Goal: Information Seeking & Learning: Check status

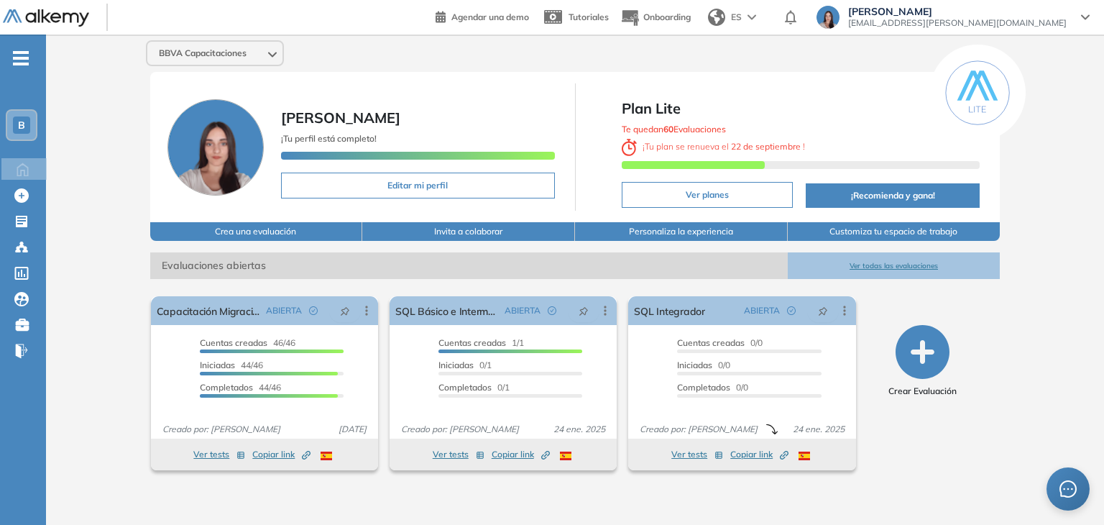
click at [23, 127] on span "B" at bounding box center [21, 124] width 7 height 11
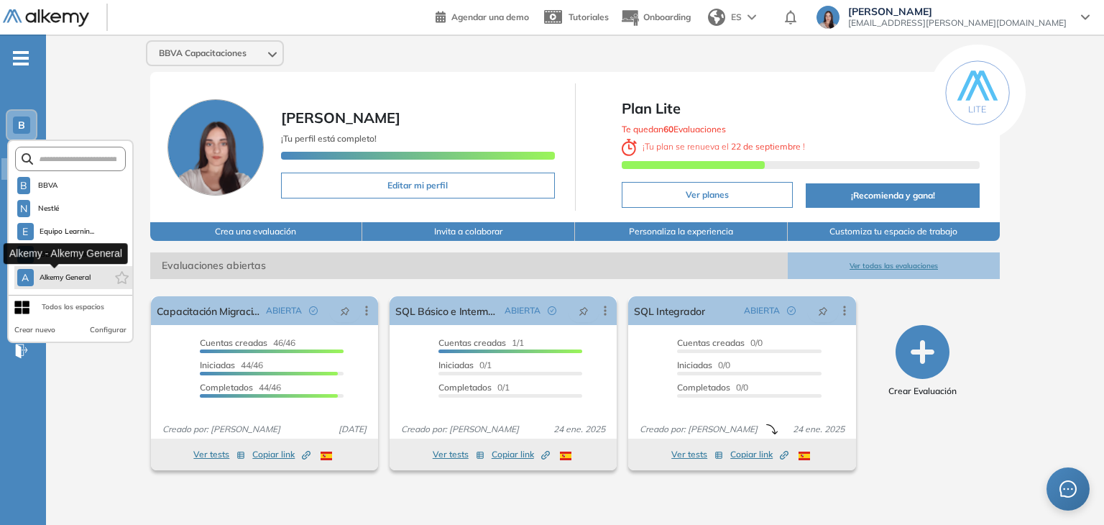
click at [43, 270] on button "A Alkemy General" at bounding box center [54, 277] width 74 height 17
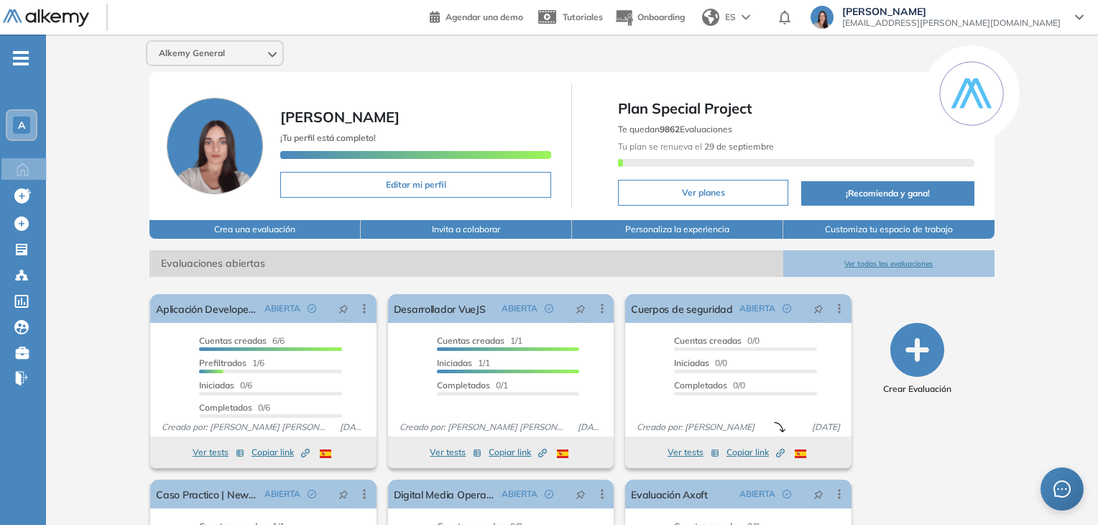
click at [898, 260] on button "Ver todas las evaluaciones" at bounding box center [888, 263] width 211 height 27
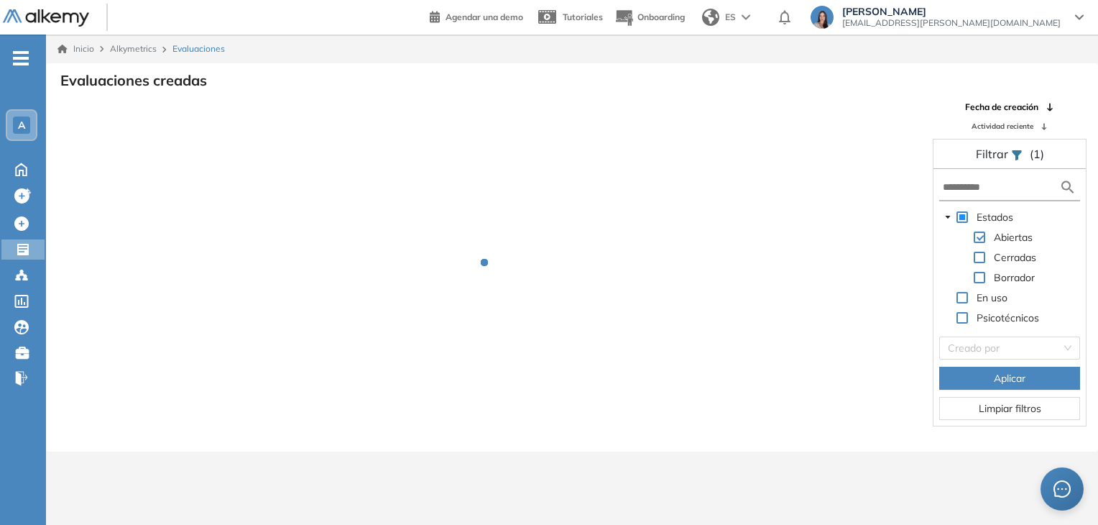
scroll to position [34, 0]
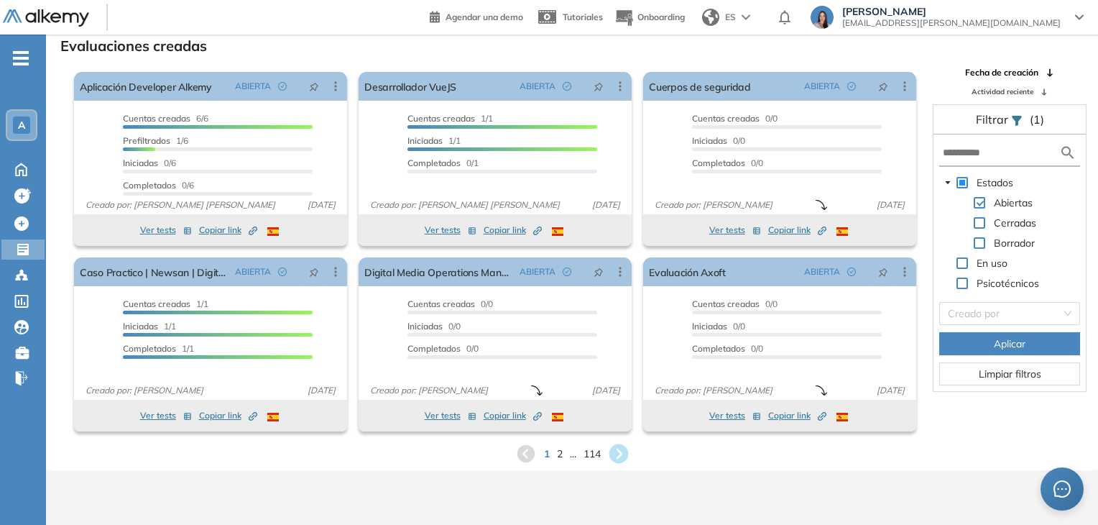
click at [621, 455] on icon at bounding box center [618, 453] width 19 height 19
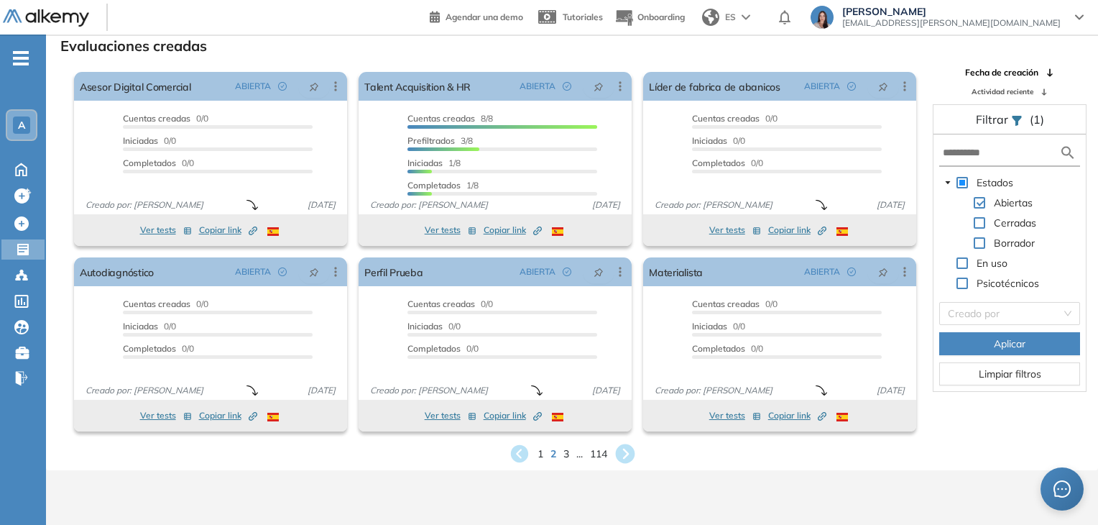
click at [626, 454] on icon at bounding box center [624, 453] width 19 height 19
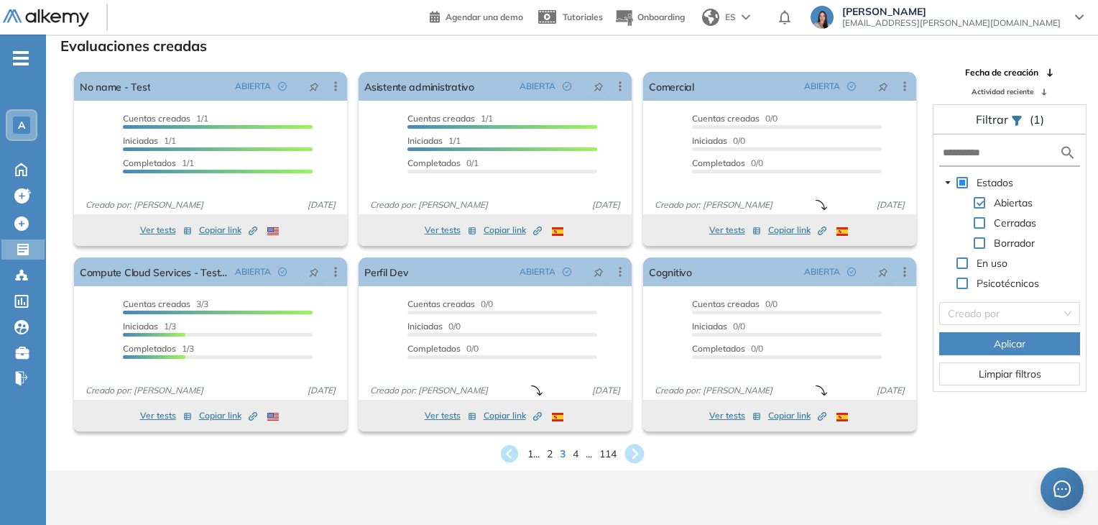
click at [633, 455] on icon at bounding box center [634, 453] width 19 height 19
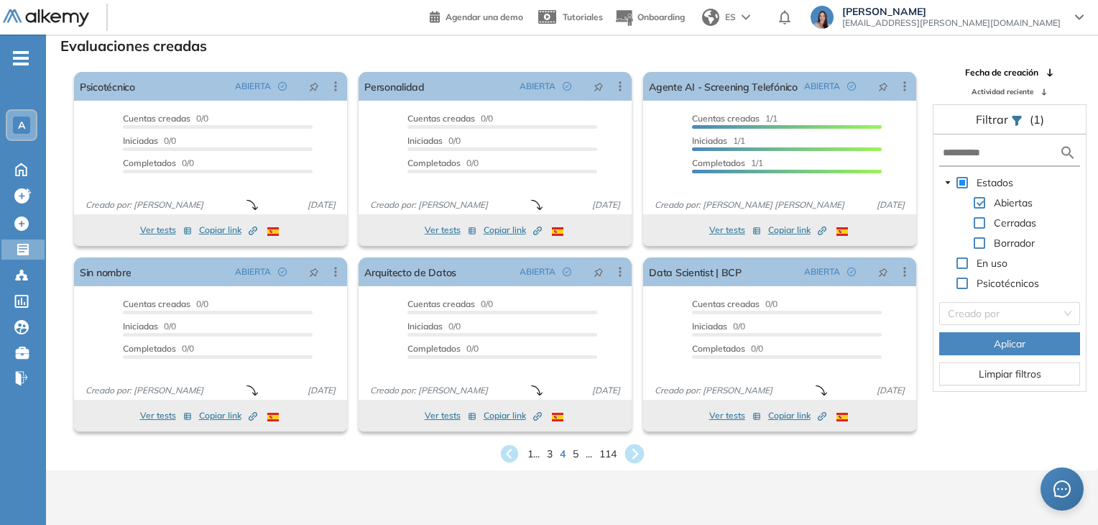
click at [633, 455] on icon at bounding box center [634, 453] width 19 height 19
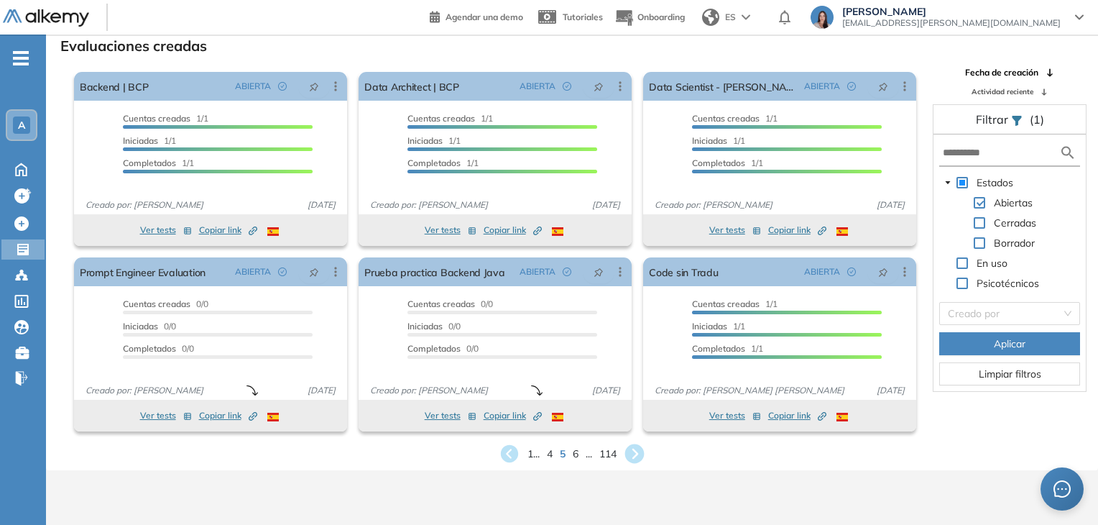
click at [633, 455] on icon at bounding box center [634, 453] width 19 height 19
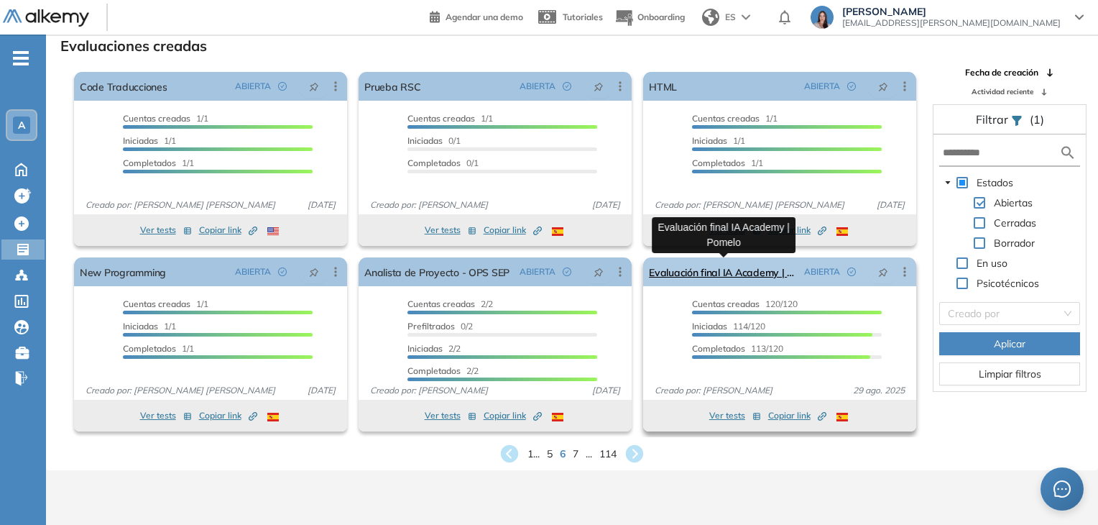
click at [707, 281] on link "Evaluación final IA Academy | Pomelo" at bounding box center [723, 271] width 149 height 29
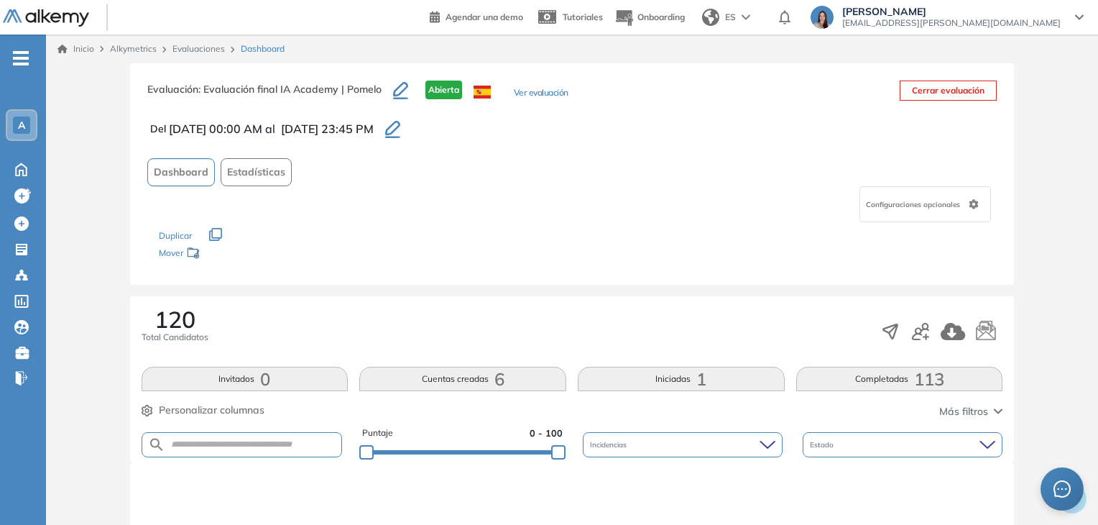
click at [883, 380] on button "Completadas 113" at bounding box center [899, 379] width 207 height 24
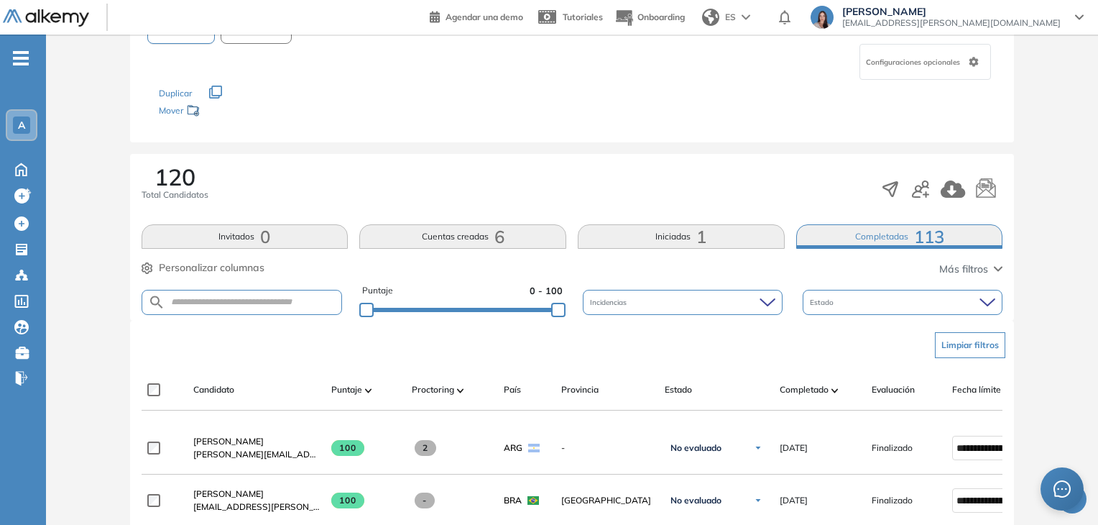
scroll to position [143, 0]
click at [802, 383] on span "Completado" at bounding box center [804, 388] width 49 height 13
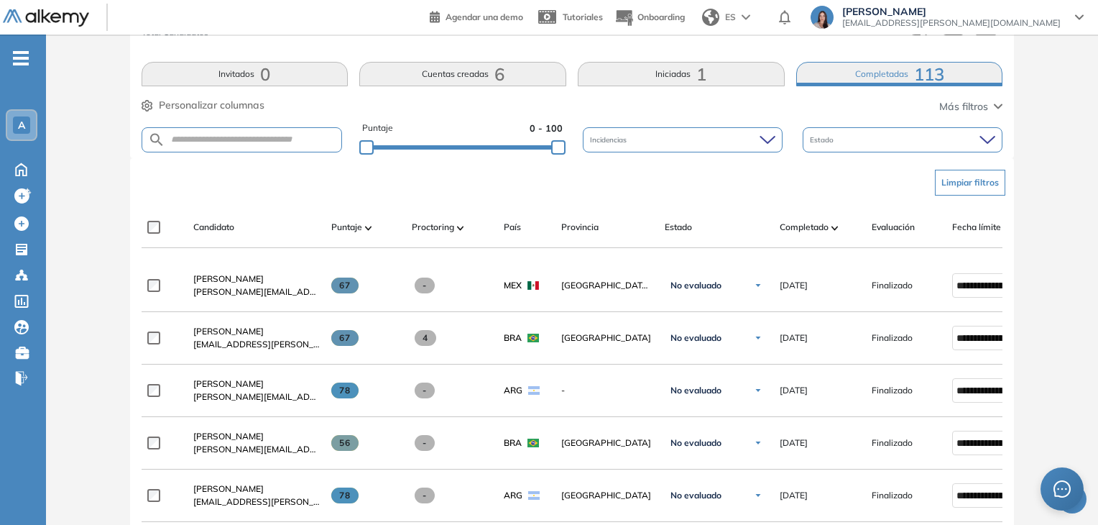
scroll to position [306, 0]
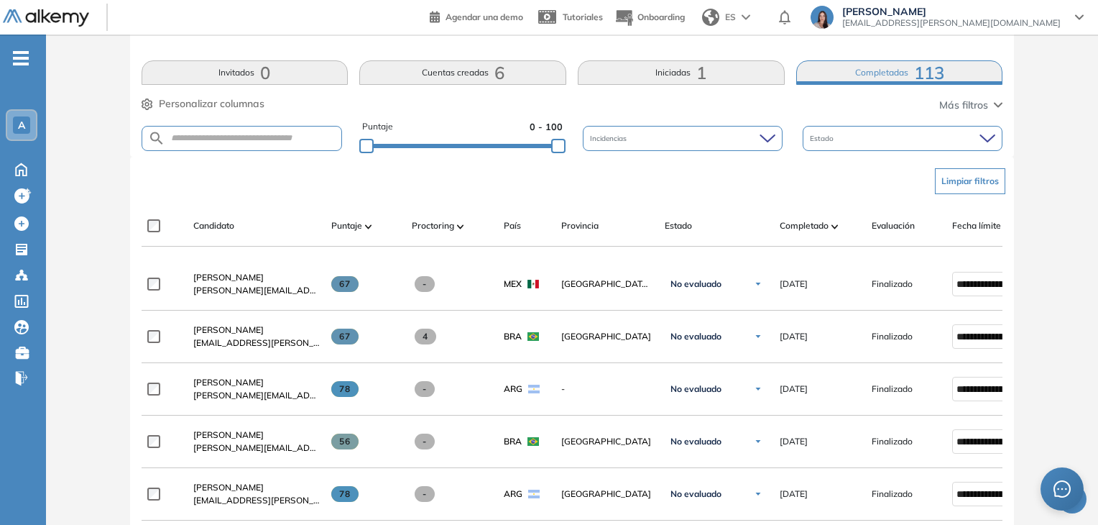
click at [666, 83] on button "Iniciadas 1" at bounding box center [681, 72] width 207 height 24
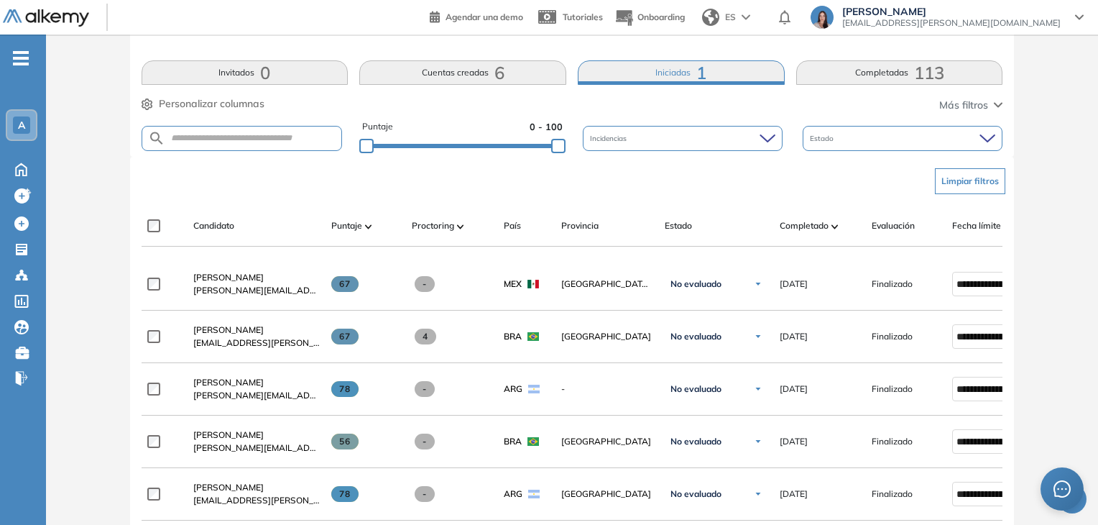
scroll to position [341, 0]
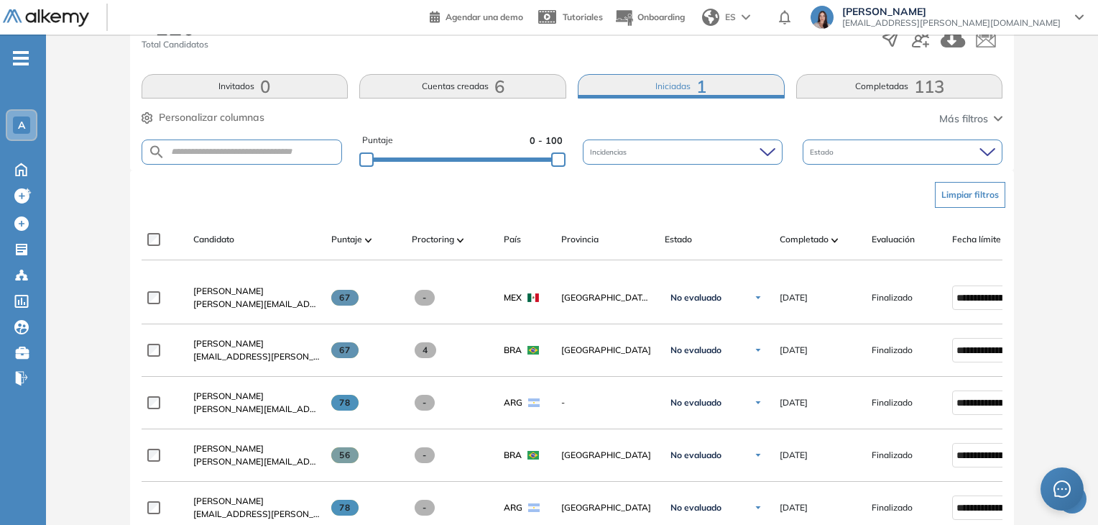
click at [690, 76] on button "Iniciadas 1" at bounding box center [681, 86] width 207 height 24
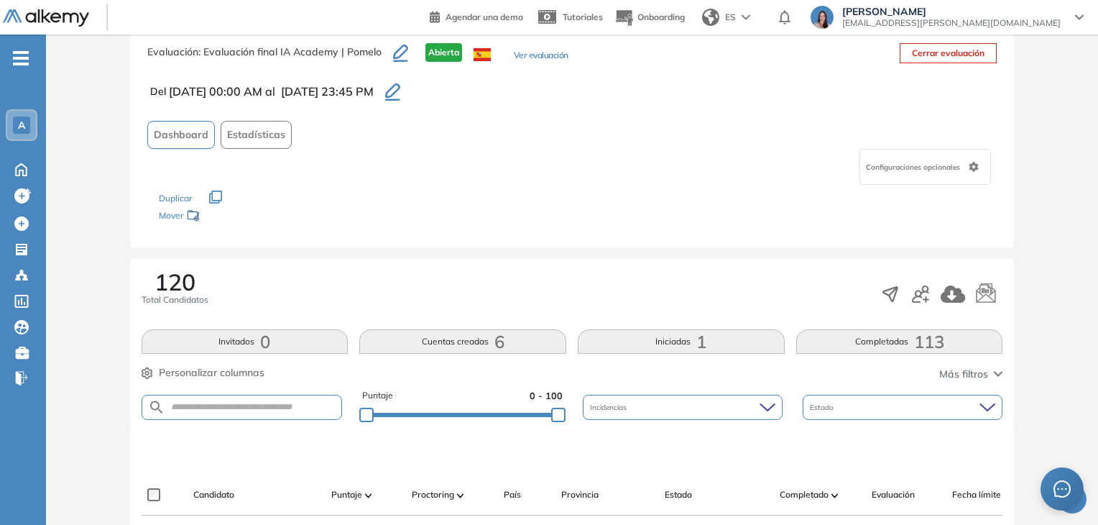
scroll to position [293, 0]
